Goal: Use online tool/utility

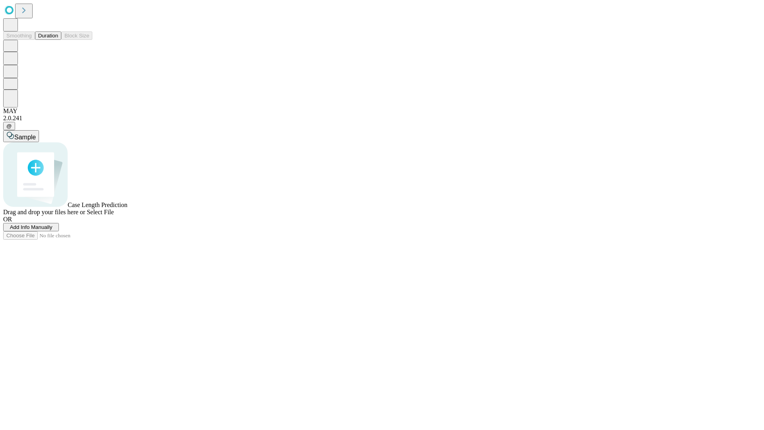
click at [53, 230] on span "Add Info Manually" at bounding box center [31, 227] width 43 height 6
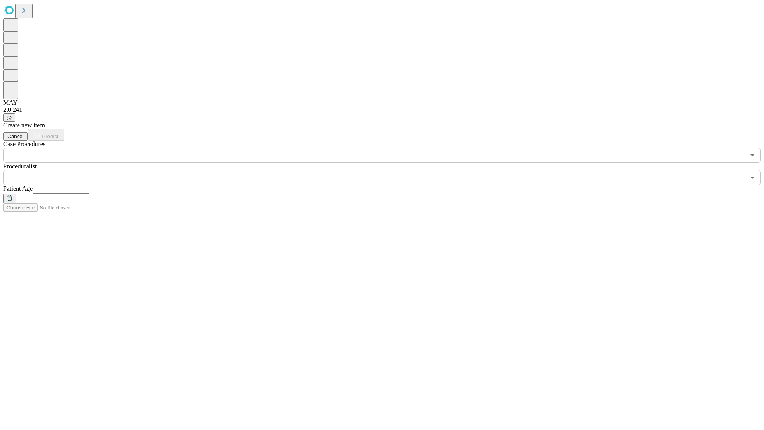
click at [89, 185] on input "text" at bounding box center [61, 189] width 57 height 8
type input "**"
click at [388, 170] on input "text" at bounding box center [374, 177] width 742 height 15
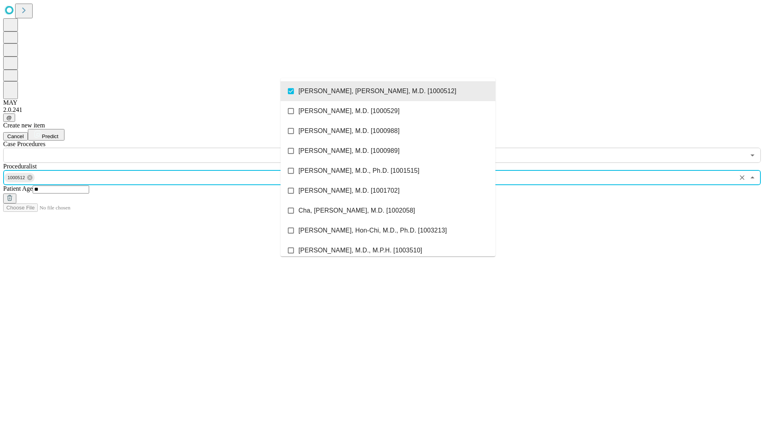
click at [167, 148] on input "text" at bounding box center [374, 155] width 742 height 15
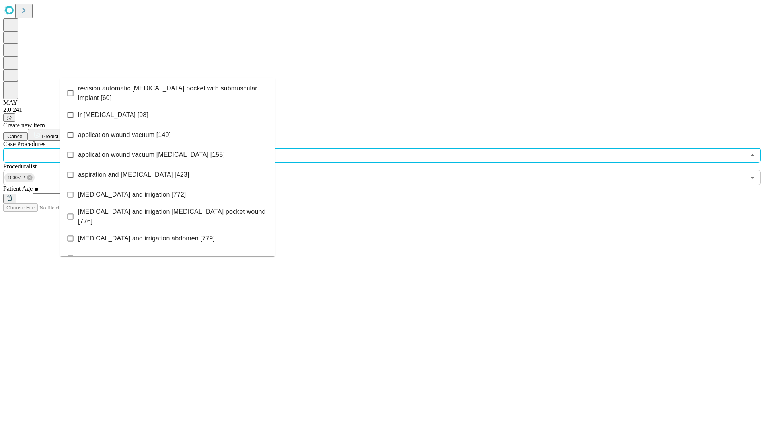
click at [168, 91] on span "revision automatic [MEDICAL_DATA] pocket with submuscular implant [60]" at bounding box center [173, 93] width 191 height 19
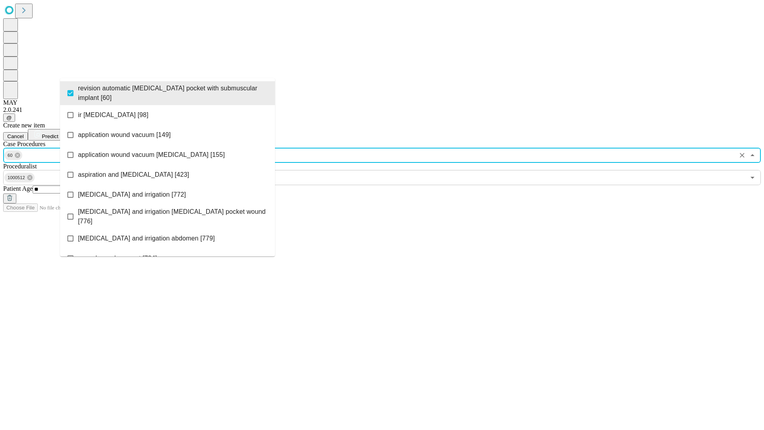
click at [58, 133] on span "Predict" at bounding box center [50, 136] width 16 height 6
